Goal: Task Accomplishment & Management: Use online tool/utility

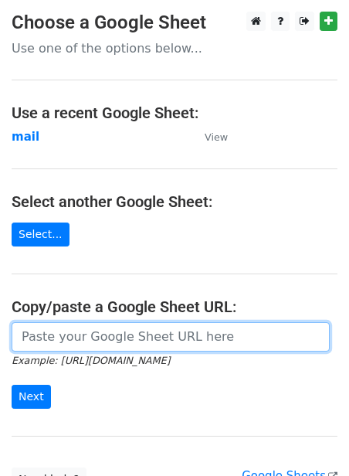
click at [76, 331] on input "url" at bounding box center [171, 336] width 318 height 29
paste input "https://docs.google.com/spreadsheets/d/1jLHnsz--_ZfDqRg_OH2xrkmhbGZ3izLOtmH_H2J…"
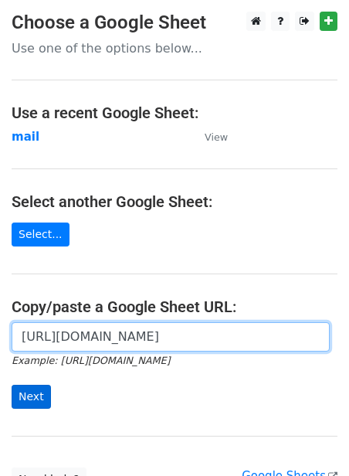
type input "https://docs.google.com/spreadsheets/d/1jLHnsz--_ZfDqRg_OH2xrkmhbGZ3izLOtmH_H2J…"
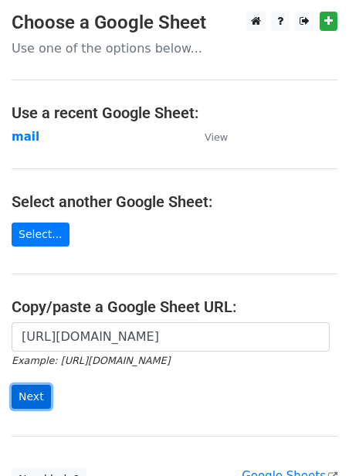
scroll to position [0, 0]
click at [24, 397] on input "Next" at bounding box center [31, 397] width 39 height 24
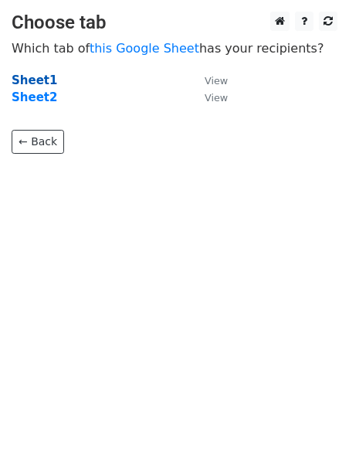
click at [48, 80] on strong "Sheet1" at bounding box center [35, 80] width 46 height 14
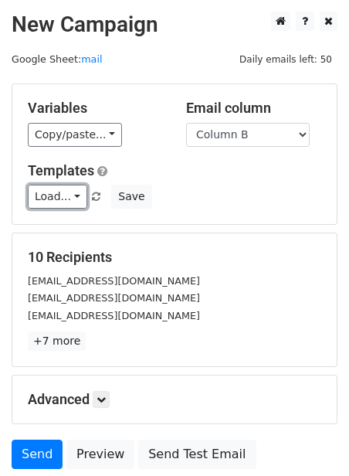
click at [66, 203] on link "Load..." at bounding box center [58, 197] width 60 height 24
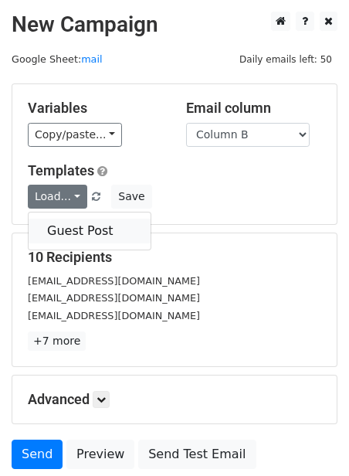
click at [70, 231] on link "Guest Post" at bounding box center [90, 231] width 122 height 25
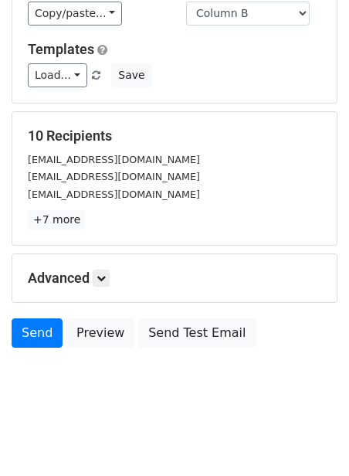
scroll to position [124, 0]
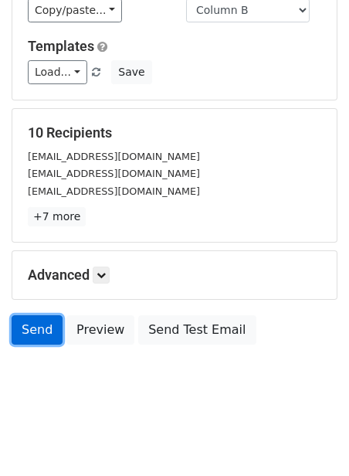
click at [51, 326] on link "Send" at bounding box center [37, 329] width 51 height 29
